Goal: Task Accomplishment & Management: Manage account settings

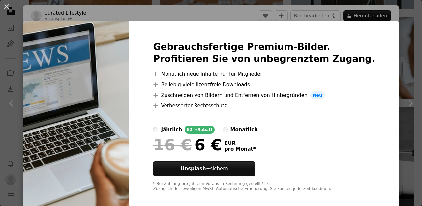
scroll to position [76, 0]
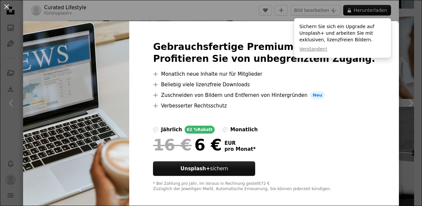
click at [129, 107] on img at bounding box center [76, 116] width 106 height 190
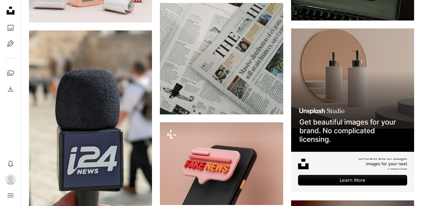
scroll to position [2047, 0]
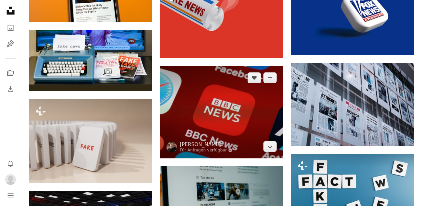
click at [235, 115] on img at bounding box center [221, 112] width 123 height 92
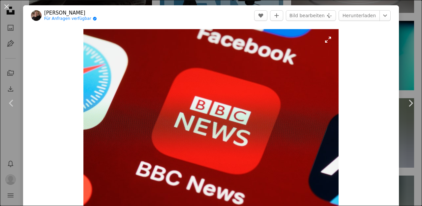
scroll to position [2424, 0]
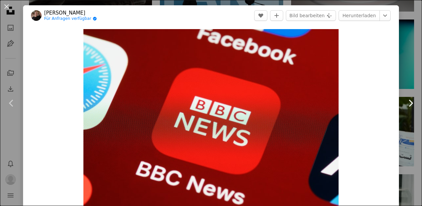
click at [414, 83] on link "Chevron right" at bounding box center [410, 102] width 23 height 63
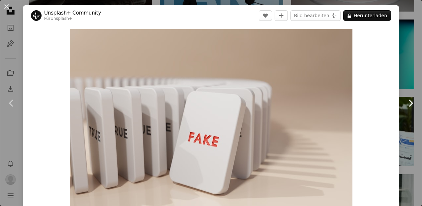
click at [409, 77] on link "Chevron right" at bounding box center [410, 102] width 23 height 63
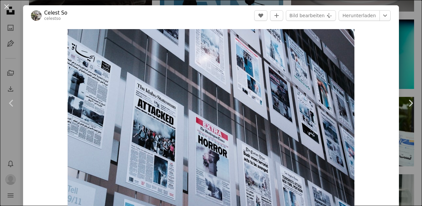
click at [175, 4] on div "An X shape Chevron left Chevron right [PERSON_NAME] So celestso A heart A plus …" at bounding box center [211, 103] width 422 height 206
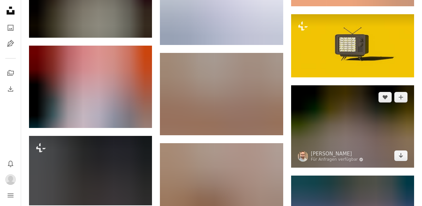
scroll to position [5787, 0]
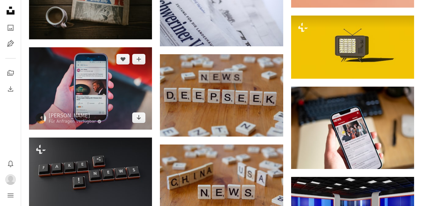
click at [98, 97] on img at bounding box center [90, 88] width 123 height 82
click at [137, 62] on icon "A plus sign" at bounding box center [138, 58] width 5 height 5
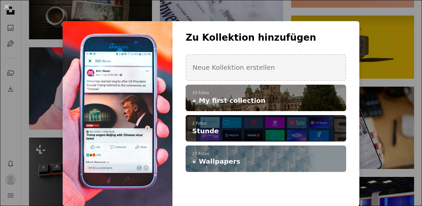
click at [203, 131] on span "Stunde" at bounding box center [205, 130] width 26 height 9
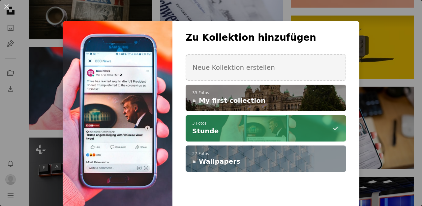
click at [380, 153] on div "An X shape Zu Kollektion hinzufügen Neue Kollektion erstellen A checkmark A plu…" at bounding box center [211, 103] width 422 height 206
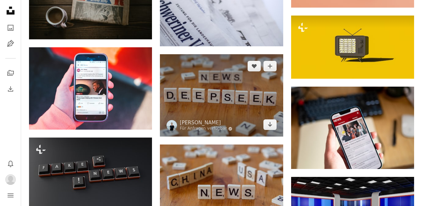
drag, startPoint x: 418, startPoint y: 172, endPoint x: 163, endPoint y: 80, distance: 270.9
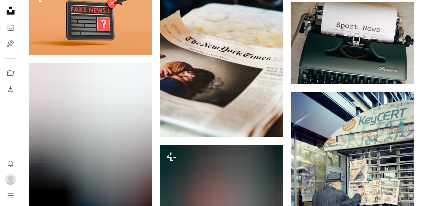
scroll to position [6977, 0]
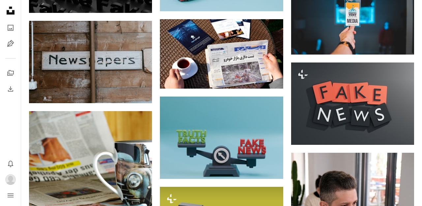
scroll to position [0, 0]
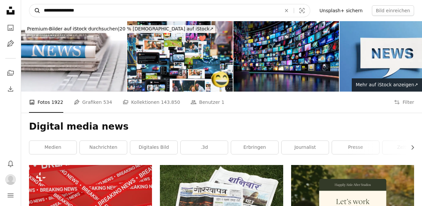
drag, startPoint x: 89, startPoint y: 15, endPoint x: 37, endPoint y: 5, distance: 53.1
click at [37, 5] on form "**********" at bounding box center [170, 10] width 282 height 13
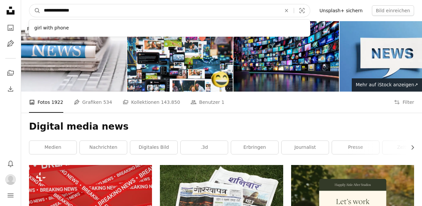
type input "**********"
click at [35, 11] on button "A magnifying glass" at bounding box center [34, 10] width 11 height 13
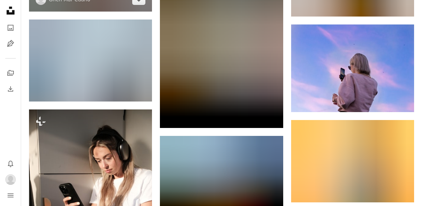
scroll to position [398, 0]
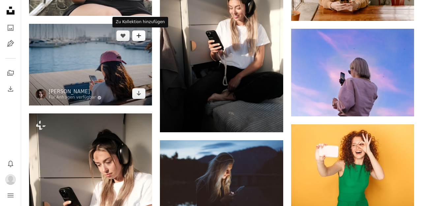
click at [140, 33] on icon "A plus sign" at bounding box center [138, 35] width 5 height 5
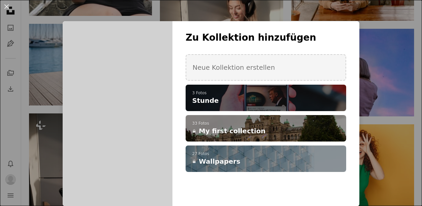
click at [217, 97] on h4 "Stunde" at bounding box center [262, 100] width 140 height 9
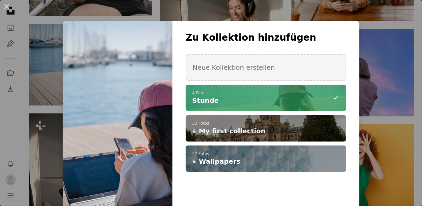
click at [403, 121] on div "An X shape Zu Kollektion hinzufügen Neue Kollektion erstellen A checkmark A min…" at bounding box center [211, 103] width 422 height 206
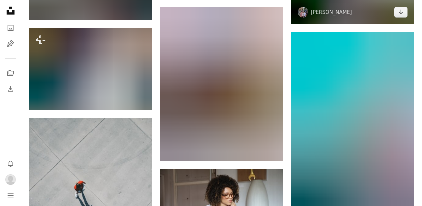
scroll to position [3106, 0]
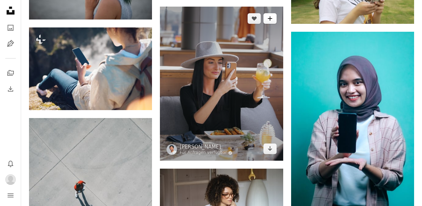
click at [273, 18] on icon "A plus sign" at bounding box center [270, 18] width 5 height 5
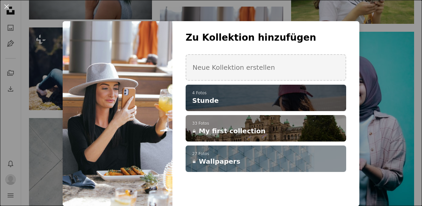
click at [220, 91] on p "4 Fotos" at bounding box center [266, 92] width 148 height 5
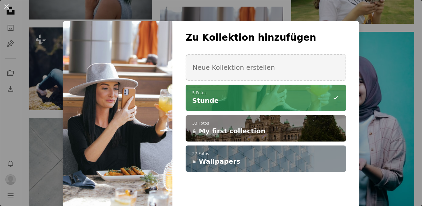
click at [376, 99] on div "An X shape Zu Kollektion hinzufügen Neue Kollektion erstellen A checkmark A min…" at bounding box center [211, 103] width 422 height 206
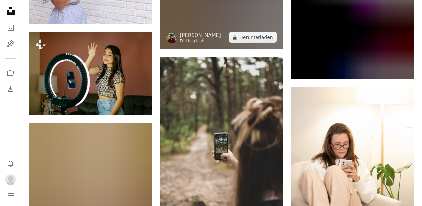
scroll to position [3502, 0]
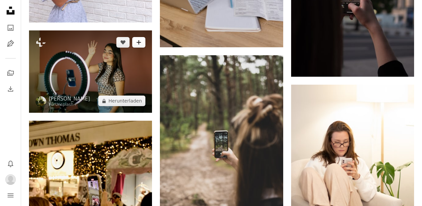
click at [141, 48] on button "A plus sign" at bounding box center [138, 42] width 13 height 11
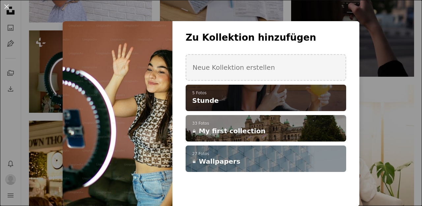
click at [220, 96] on h4 "Stunde" at bounding box center [262, 100] width 140 height 9
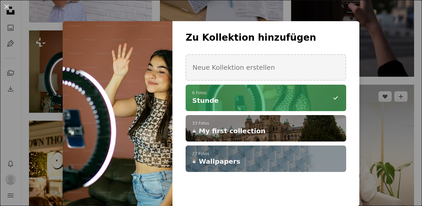
click at [406, 147] on div "An X shape Zu Kollektion hinzufügen Neue Kollektion erstellen A checkmark A min…" at bounding box center [211, 103] width 422 height 206
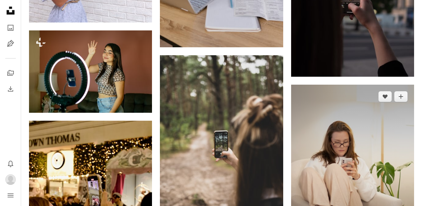
click at [378, 125] on img at bounding box center [352, 176] width 123 height 185
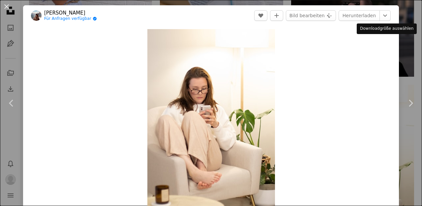
click at [407, 26] on div "Downloadgröße auswählen" at bounding box center [387, 28] width 60 height 11
click at [191, 3] on div "An X shape Chevron left Chevron right [PERSON_NAME] Für Anfragen verfügbar A ch…" at bounding box center [211, 103] width 422 height 206
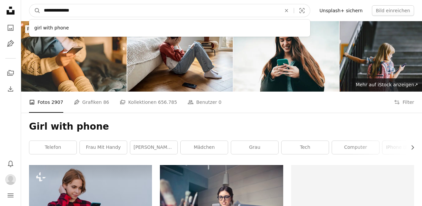
drag, startPoint x: 77, startPoint y: 8, endPoint x: 24, endPoint y: 8, distance: 53.1
click at [24, 8] on nav "**********" at bounding box center [221, 10] width 401 height 21
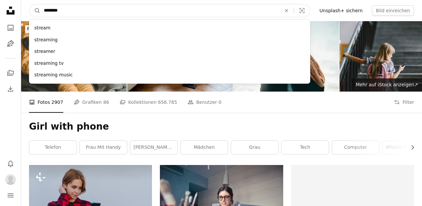
type input "********"
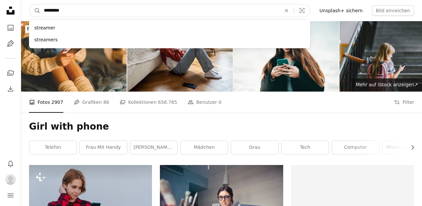
click at [35, 11] on button "A magnifying glass" at bounding box center [34, 10] width 11 height 13
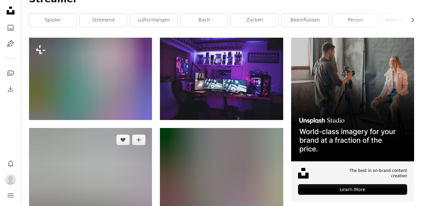
scroll to position [122, 0]
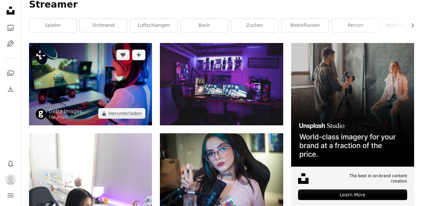
click at [140, 55] on icon "A plus sign" at bounding box center [138, 54] width 5 height 5
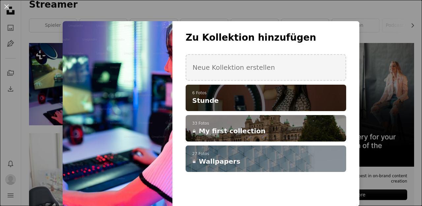
click at [210, 97] on span "Stunde" at bounding box center [205, 100] width 26 height 9
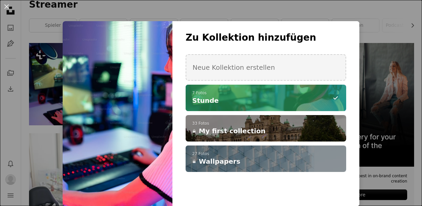
click at [405, 135] on div "An X shape Zu Kollektion hinzufügen Neue Kollektion erstellen A checkmark A min…" at bounding box center [211, 103] width 422 height 206
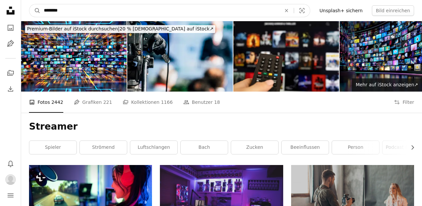
drag, startPoint x: 68, startPoint y: 12, endPoint x: 24, endPoint y: 8, distance: 43.7
click at [24, 8] on nav "A magnifying glass ******** An X shape Visual search Filters Unsplash+ sichern …" at bounding box center [221, 10] width 401 height 21
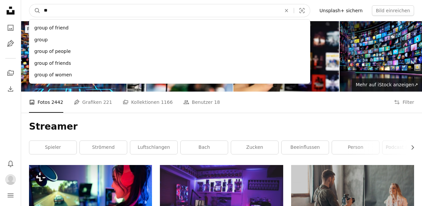
type input "*"
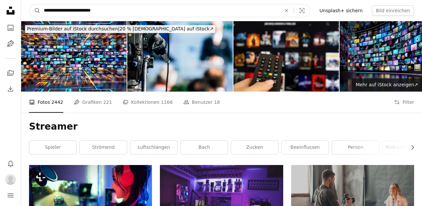
type input "**********"
click at [35, 11] on button "A magnifying glass" at bounding box center [34, 10] width 11 height 13
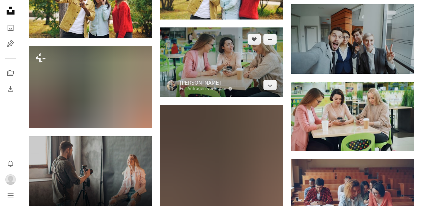
scroll to position [761, 0]
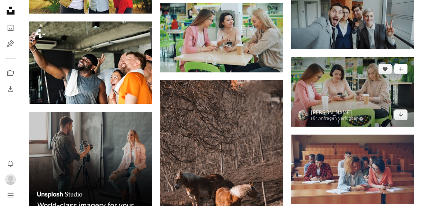
click at [406, 74] on button "A plus sign" at bounding box center [401, 69] width 13 height 11
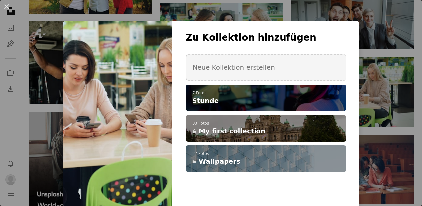
click at [247, 109] on div "A checkmark A plus sign 7 Fotos Stunde" at bounding box center [266, 97] width 161 height 26
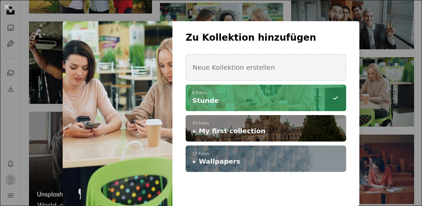
click at [28, 133] on div "An X shape Zu Kollektion hinzufügen Neue Kollektion erstellen A checkmark A min…" at bounding box center [211, 103] width 422 height 206
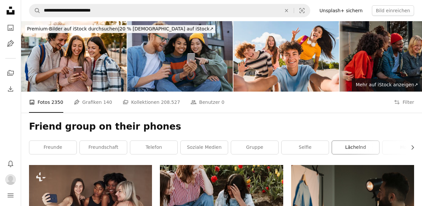
click at [347, 146] on link "lächelnd" at bounding box center [355, 147] width 47 height 13
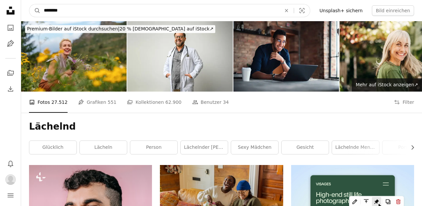
drag, startPoint x: 52, startPoint y: 9, endPoint x: 21, endPoint y: 9, distance: 31.4
click at [22, 9] on nav "A magnifying glass ******** An X shape Visual search Filters Unsplash+ sichern …" at bounding box center [221, 10] width 401 height 21
type input "*********"
click at [35, 11] on button "A magnifying glass" at bounding box center [34, 10] width 11 height 13
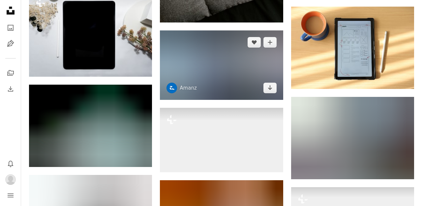
scroll to position [2297, 0]
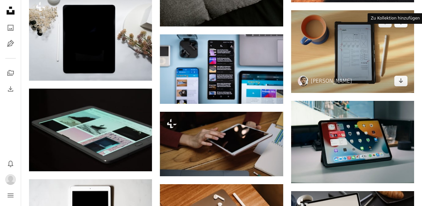
click at [401, 24] on icon "Zu Kollektion hinzufügen" at bounding box center [401, 22] width 4 height 4
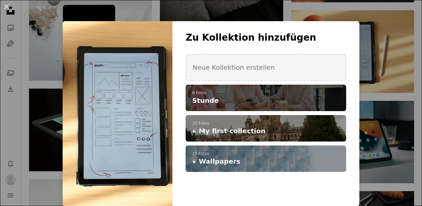
click at [234, 101] on h4 "Stunde" at bounding box center [262, 100] width 140 height 9
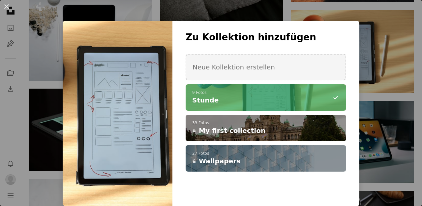
scroll to position [0, 0]
click at [376, 110] on div "An X shape Zu Kollektion hinzufügen Neue Kollektion erstellen A checkmark A min…" at bounding box center [211, 103] width 422 height 206
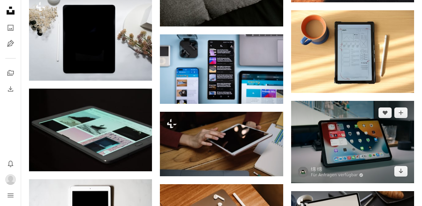
click at [370, 135] on img at bounding box center [352, 142] width 123 height 82
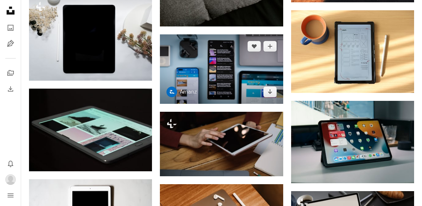
scroll to position [2459, 0]
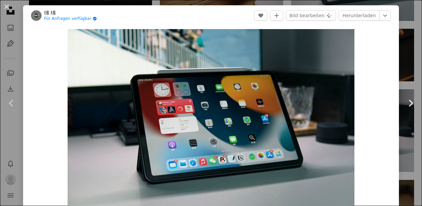
click at [406, 89] on link "Chevron right" at bounding box center [410, 102] width 23 height 63
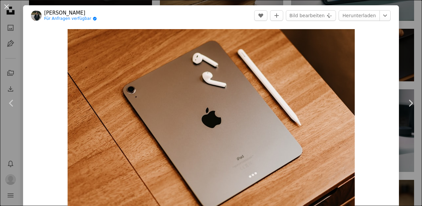
click at [78, 6] on header "[PERSON_NAME] Für Anfragen verfügbar A checkmark inside of a circle A heart A p…" at bounding box center [211, 15] width 376 height 20
click at [415, 106] on icon "Chevron right" at bounding box center [411, 103] width 11 height 11
click at [411, 104] on icon at bounding box center [411, 102] width 4 height 7
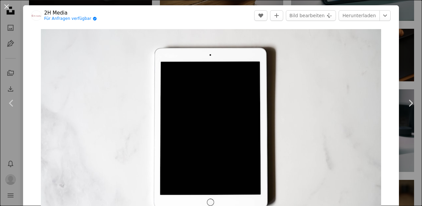
click at [405, 35] on div "An X shape Chevron left Chevron right 2H Media Für Anfragen verfügbar A checkma…" at bounding box center [211, 103] width 422 height 206
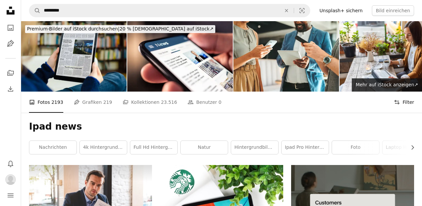
click at [401, 102] on button "Filters Filter" at bounding box center [404, 101] width 20 height 21
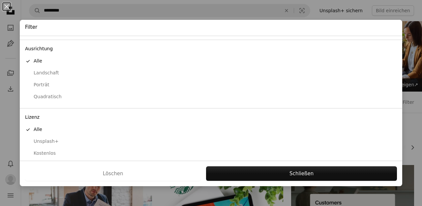
scroll to position [52, 0]
click at [36, 152] on div "Kostenlos" at bounding box center [211, 153] width 372 height 7
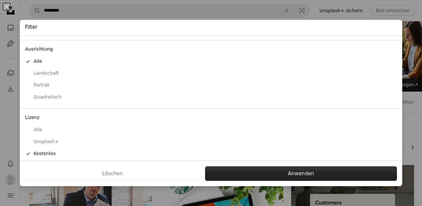
click at [245, 174] on button "Anwenden" at bounding box center [301, 173] width 192 height 15
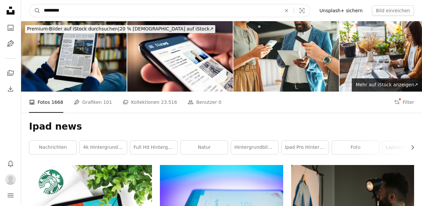
drag, startPoint x: 70, startPoint y: 9, endPoint x: 26, endPoint y: 9, distance: 43.2
click at [26, 9] on nav "A magnifying glass ********* An X shape Visual search Filters Unsplash+ sichern…" at bounding box center [221, 10] width 401 height 21
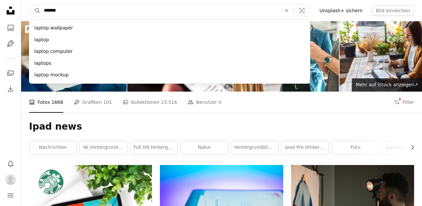
click at [43, 10] on input "******" at bounding box center [160, 10] width 239 height 13
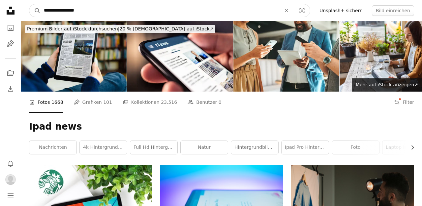
click at [86, 7] on input "**********" at bounding box center [160, 10] width 239 height 13
type input "**********"
click at [35, 11] on button "A magnifying glass" at bounding box center [34, 10] width 11 height 13
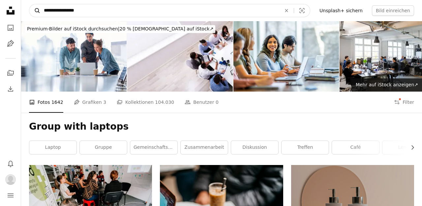
drag, startPoint x: 85, startPoint y: 14, endPoint x: 37, endPoint y: 15, distance: 47.9
click at [37, 15] on form "**********" at bounding box center [170, 10] width 282 height 13
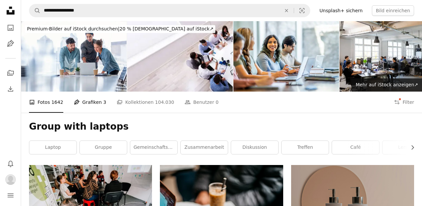
click at [90, 105] on link "Pen Tool Grafiken 3" at bounding box center [90, 101] width 32 height 21
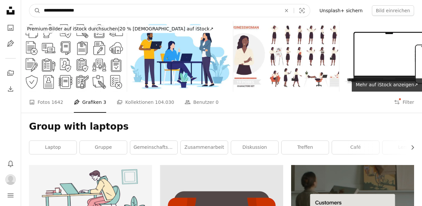
drag, startPoint x: 87, startPoint y: 9, endPoint x: 13, endPoint y: 8, distance: 73.6
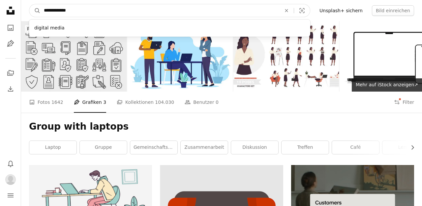
type input "**********"
click at [35, 11] on button "A magnifying glass" at bounding box center [34, 10] width 11 height 13
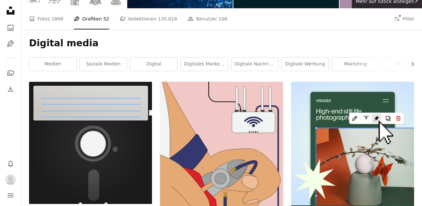
scroll to position [81, 0]
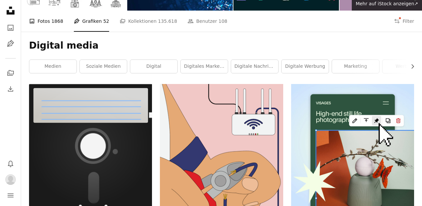
click at [45, 20] on link "A photo Fotos 1868" at bounding box center [46, 21] width 34 height 21
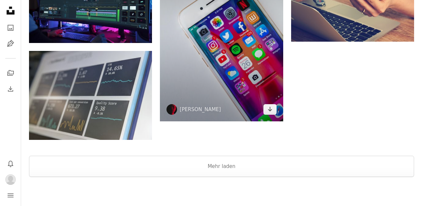
scroll to position [810, 0]
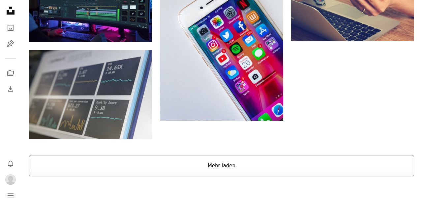
click at [217, 164] on button "Mehr laden" at bounding box center [222, 165] width 386 height 21
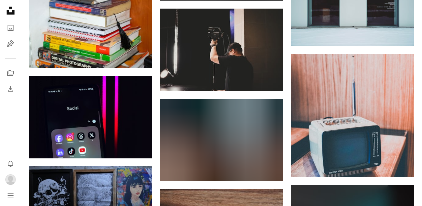
scroll to position [8349, 0]
